Goal: Find specific page/section: Find specific page/section

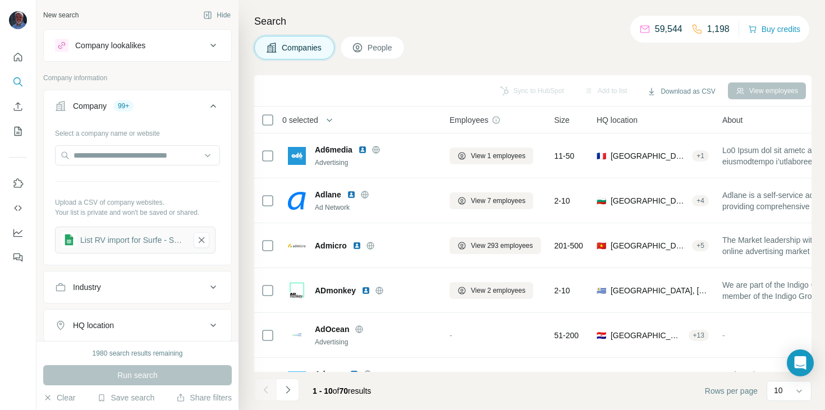
scroll to position [61, 0]
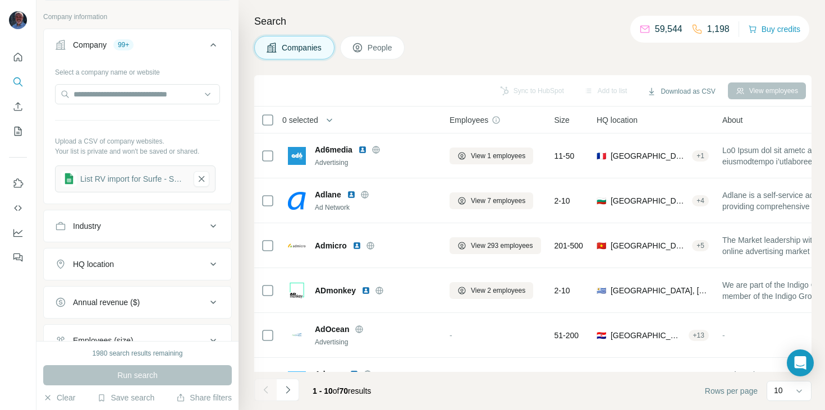
click at [377, 46] on span "People" at bounding box center [381, 47] width 26 height 11
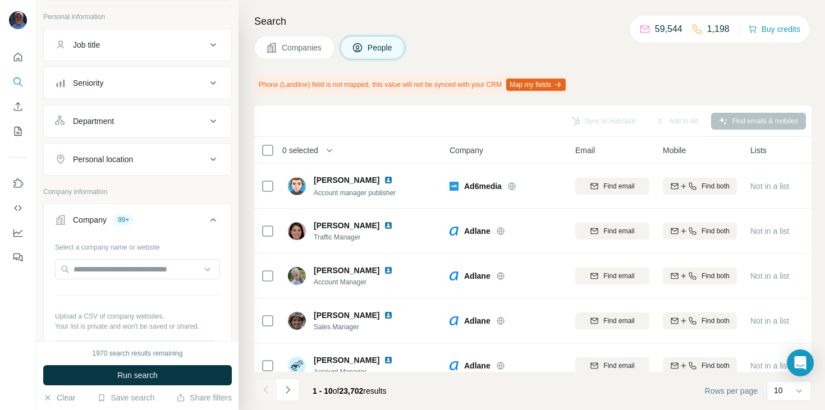
click at [292, 51] on span "Companies" at bounding box center [302, 47] width 41 height 11
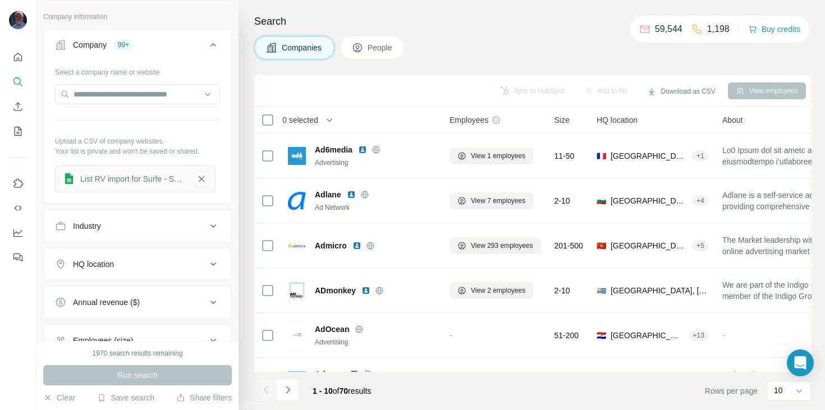
click at [369, 45] on span "People" at bounding box center [381, 47] width 26 height 11
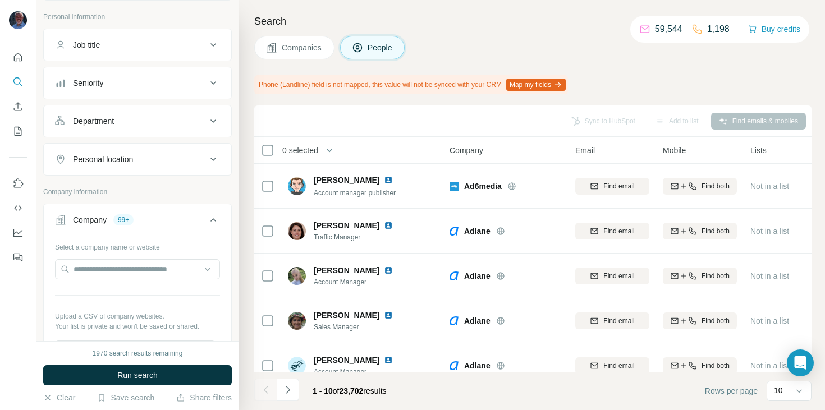
click at [134, 42] on div "Job title" at bounding box center [131, 44] width 152 height 11
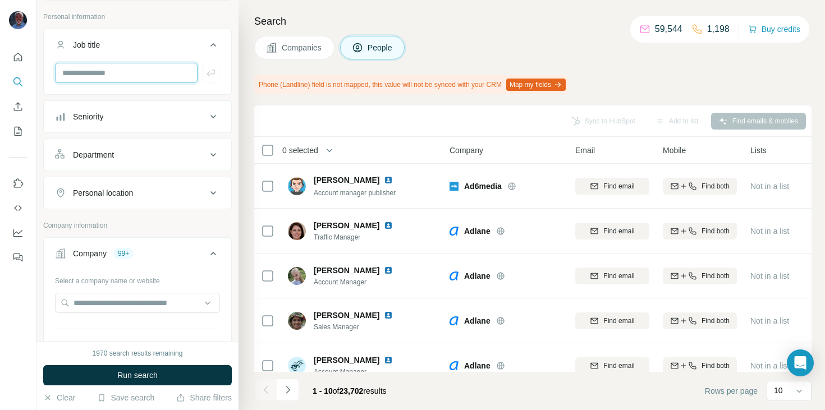
click at [142, 67] on input "text" at bounding box center [126, 73] width 143 height 20
click at [246, 88] on div "Search Companies People Phone (Landline) field is not mapped, this value will n…" at bounding box center [532, 205] width 587 height 410
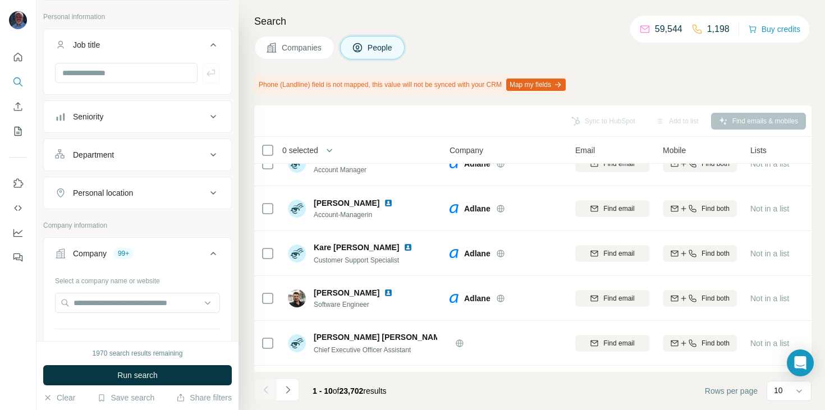
scroll to position [241, 0]
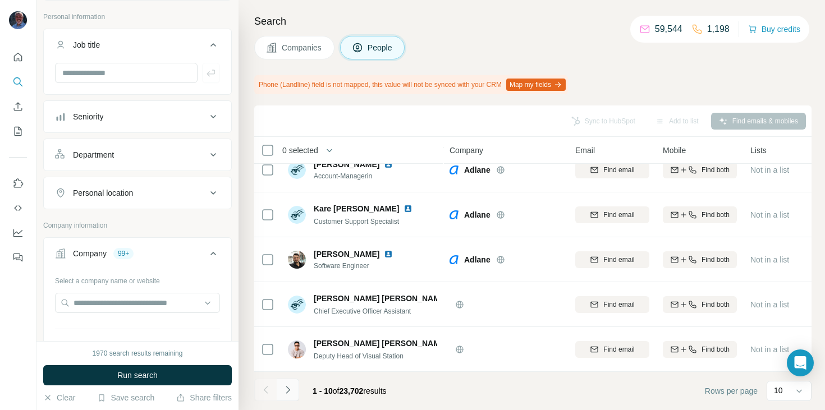
click at [289, 389] on icon "Navigate to next page" at bounding box center [287, 390] width 11 height 11
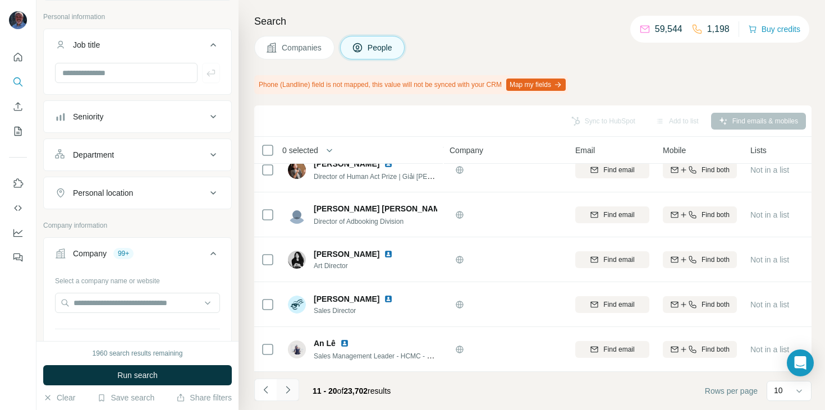
click at [289, 383] on button "Navigate to next page" at bounding box center [288, 390] width 22 height 22
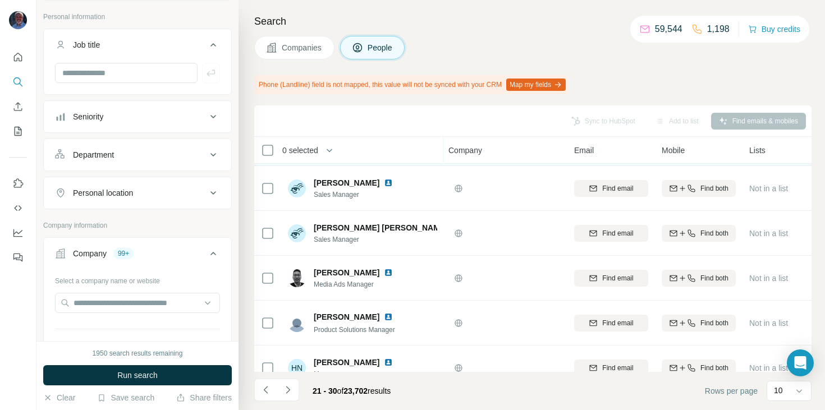
scroll to position [241, 1]
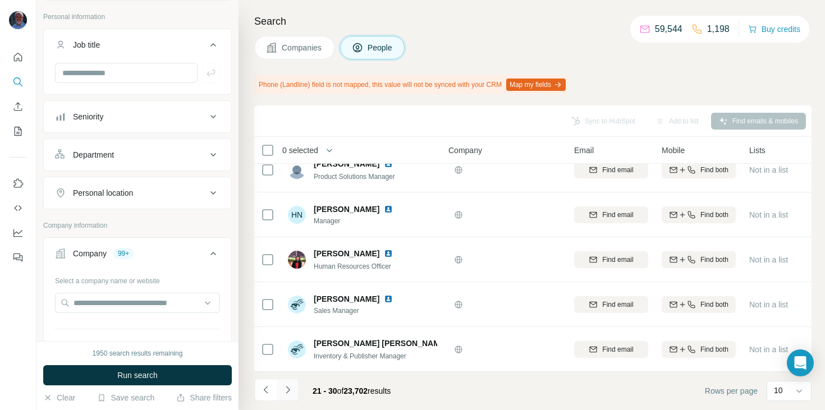
click at [291, 388] on icon "Navigate to next page" at bounding box center [287, 390] width 11 height 11
click at [292, 390] on icon "Navigate to next page" at bounding box center [287, 390] width 11 height 11
